Goal: Download file/media

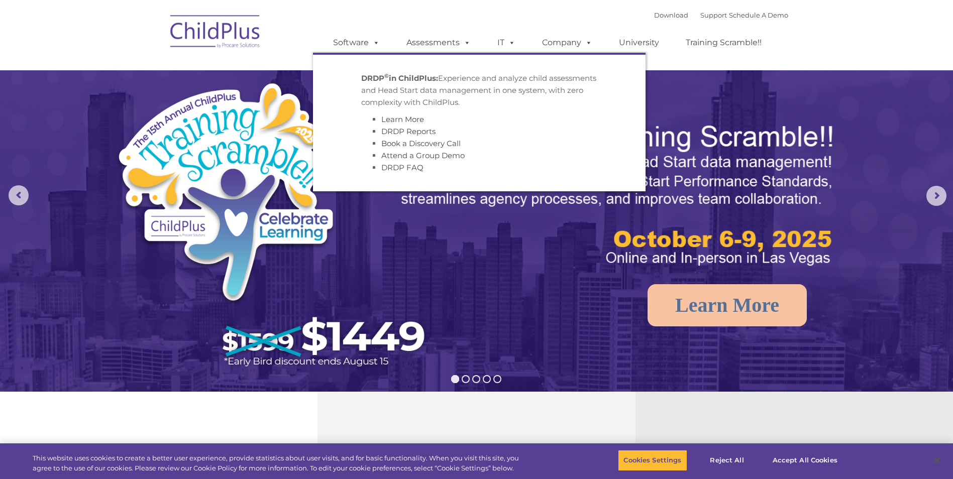
select select "MEDIUM"
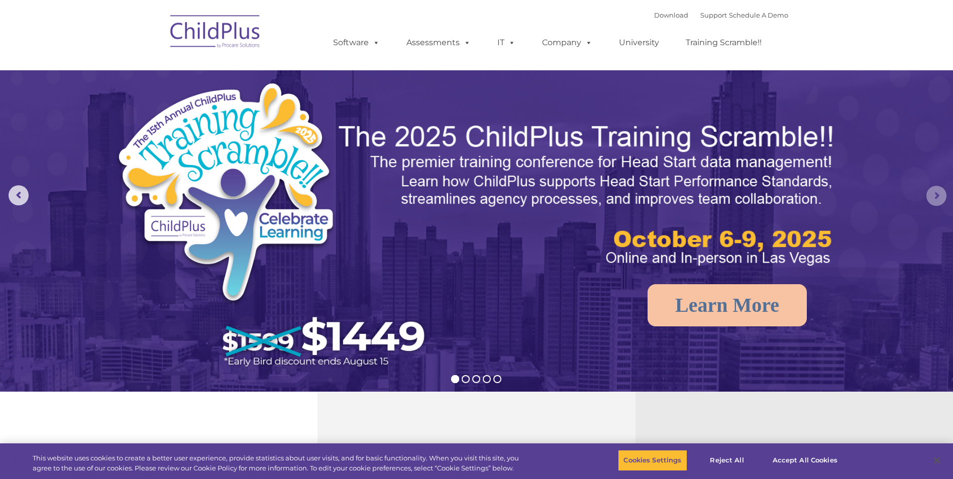
click at [943, 200] on rs-arrow at bounding box center [937, 196] width 20 height 20
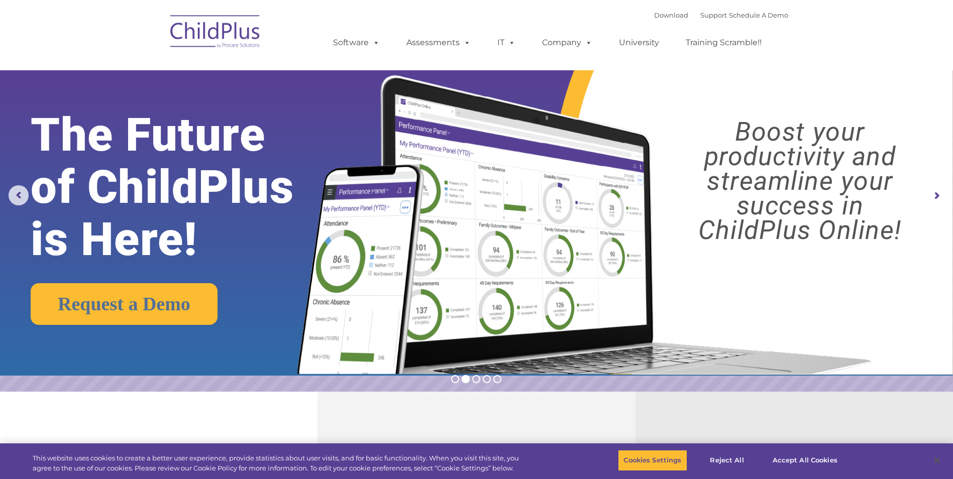
click at [933, 197] on rs-arrow at bounding box center [937, 196] width 20 height 20
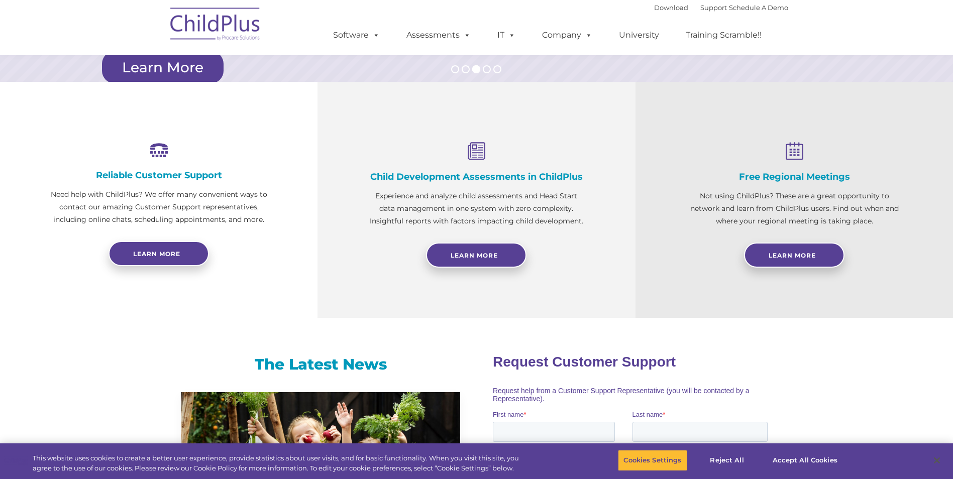
scroll to position [295, 0]
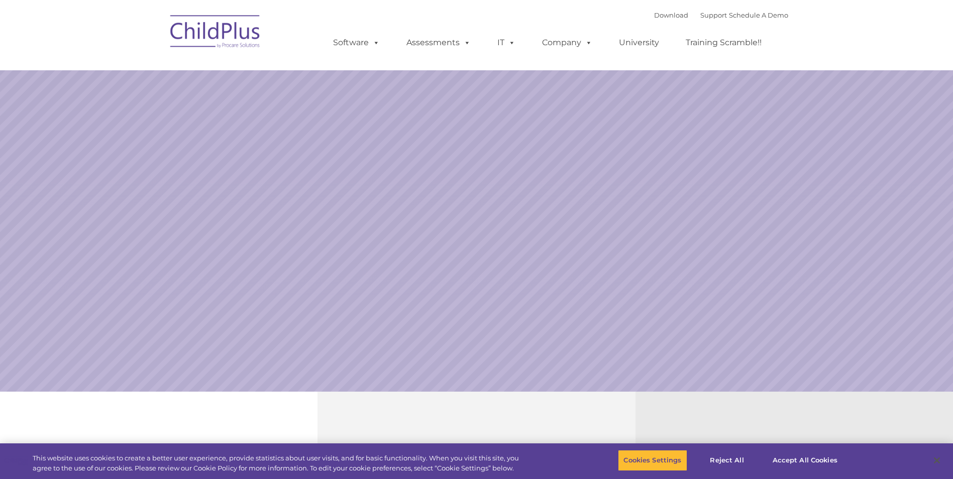
select select "MEDIUM"
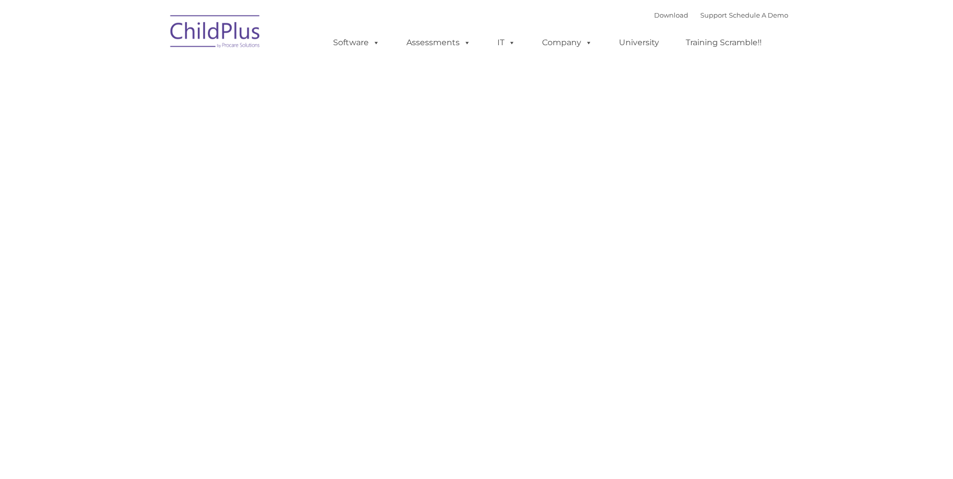
type input ""
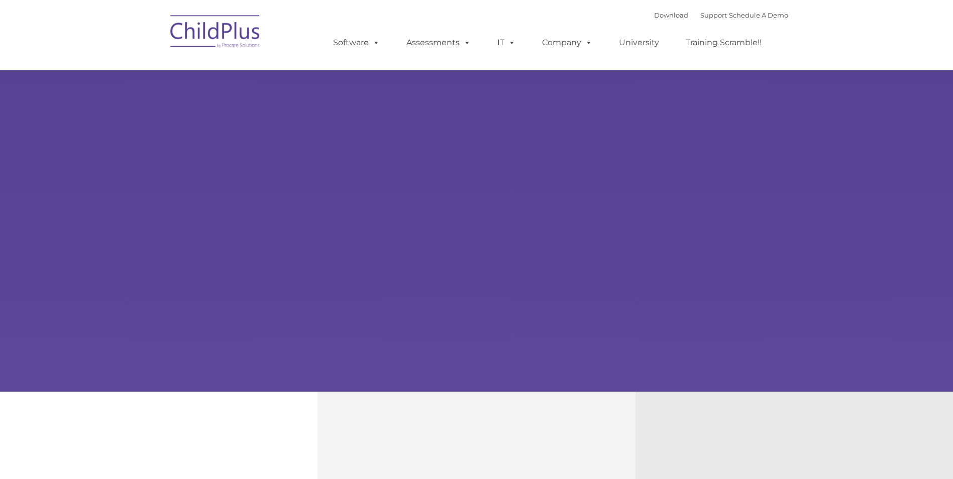
type input ""
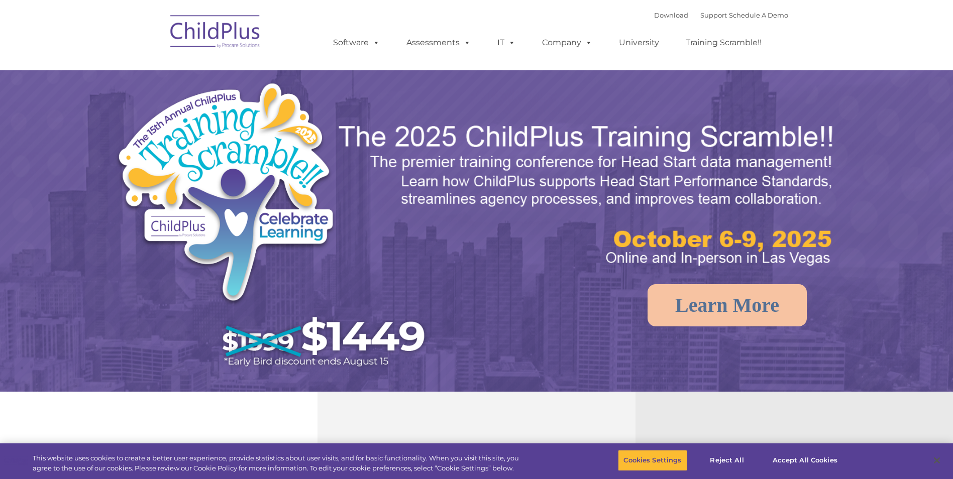
select select "MEDIUM"
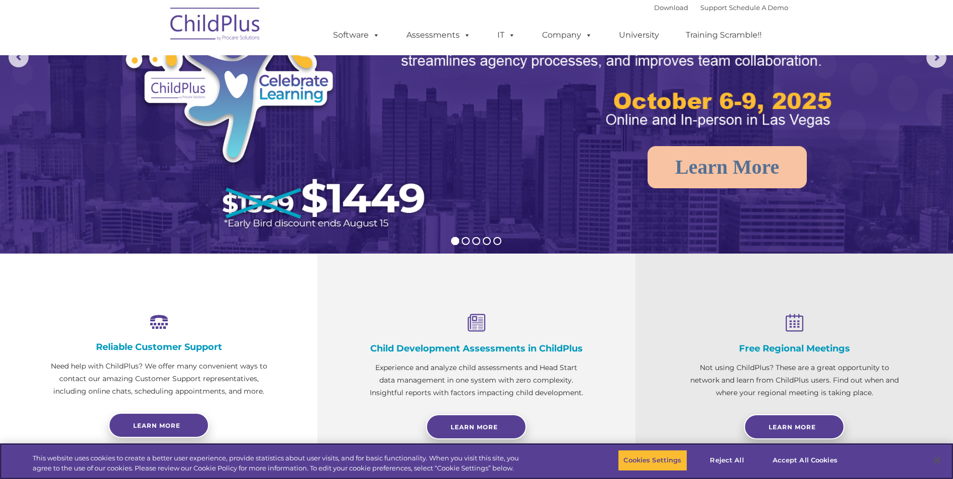
scroll to position [131, 0]
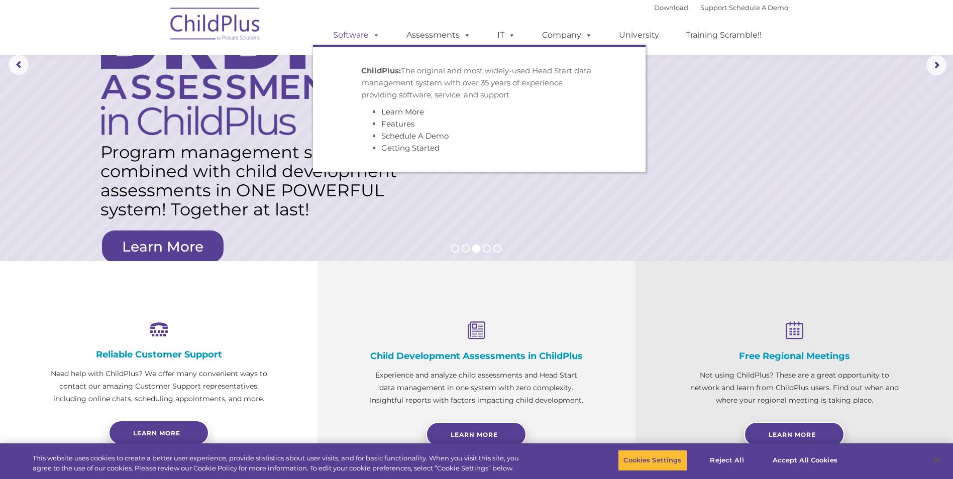
click at [378, 37] on span at bounding box center [374, 35] width 11 height 10
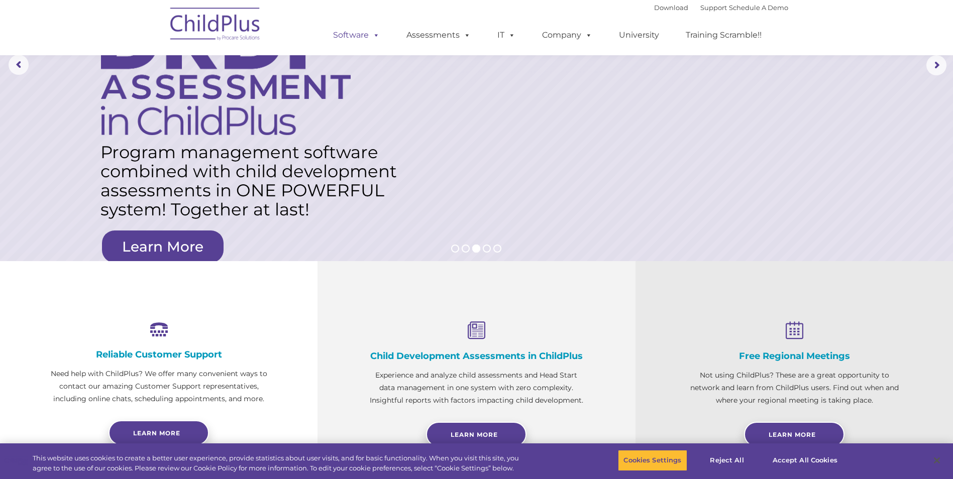
click at [371, 38] on span at bounding box center [374, 35] width 11 height 10
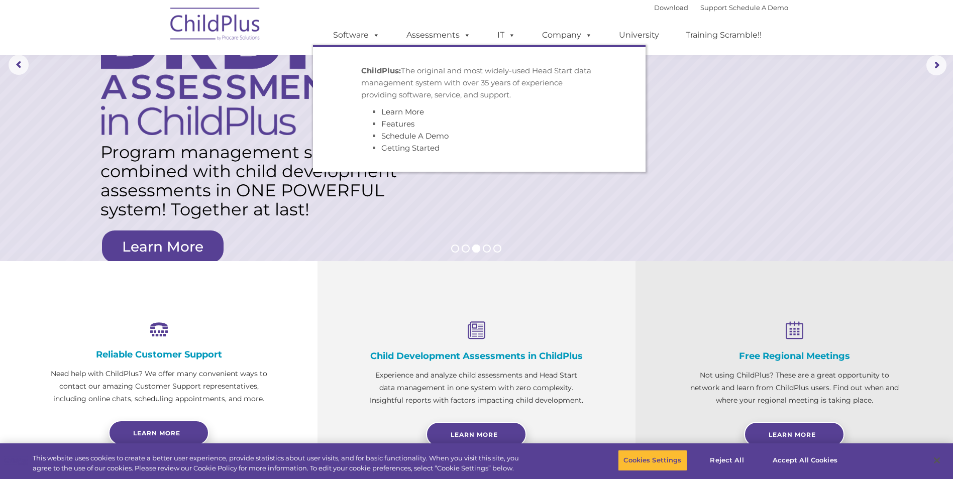
click at [368, 72] on strong "ChildPlus:" at bounding box center [381, 71] width 40 height 10
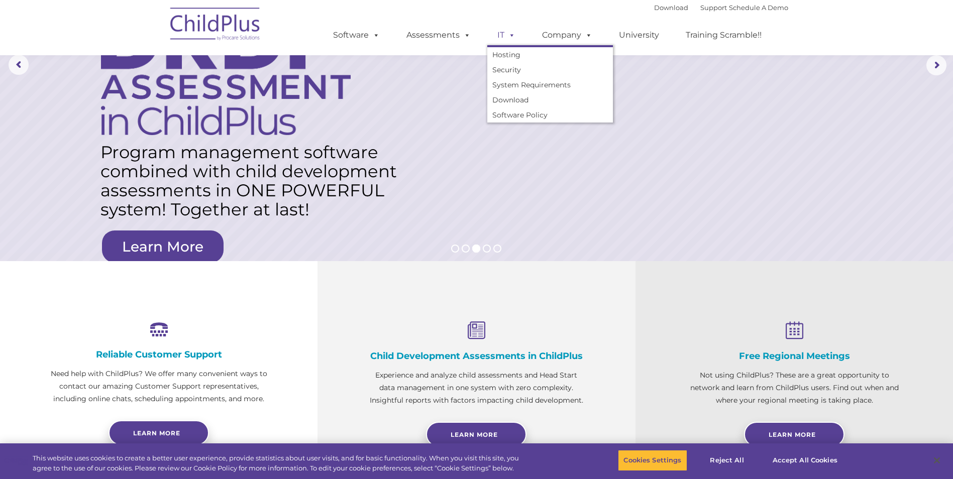
click at [512, 36] on span at bounding box center [510, 35] width 11 height 10
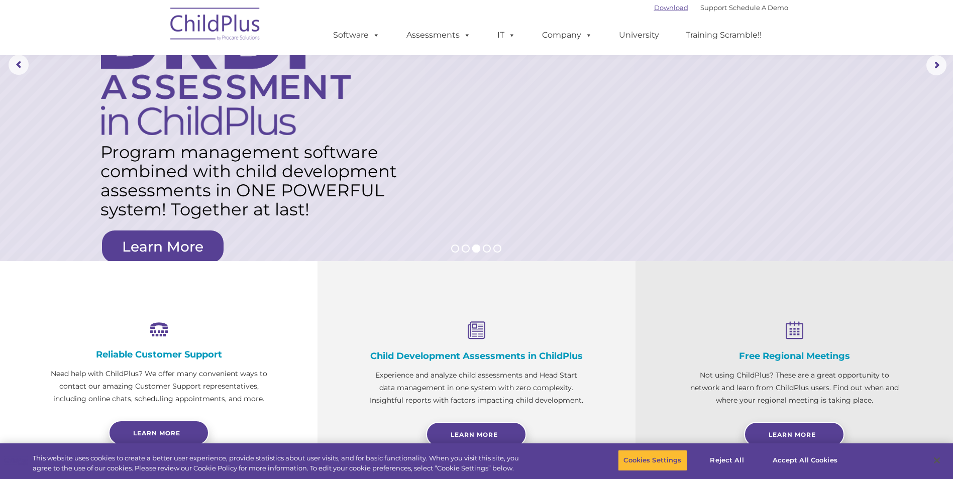
click at [654, 9] on link "Download" at bounding box center [671, 8] width 34 height 8
